Goal: Download file/media

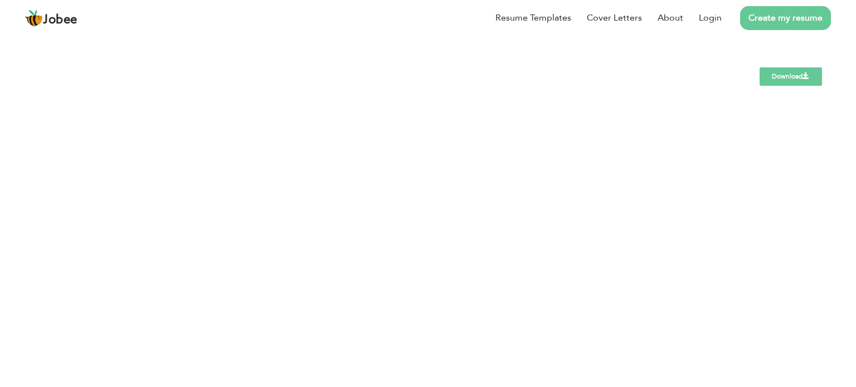
click at [636, 56] on div "Download" at bounding box center [428, 68] width 570 height 34
